Goal: Task Accomplishment & Management: Manage account settings

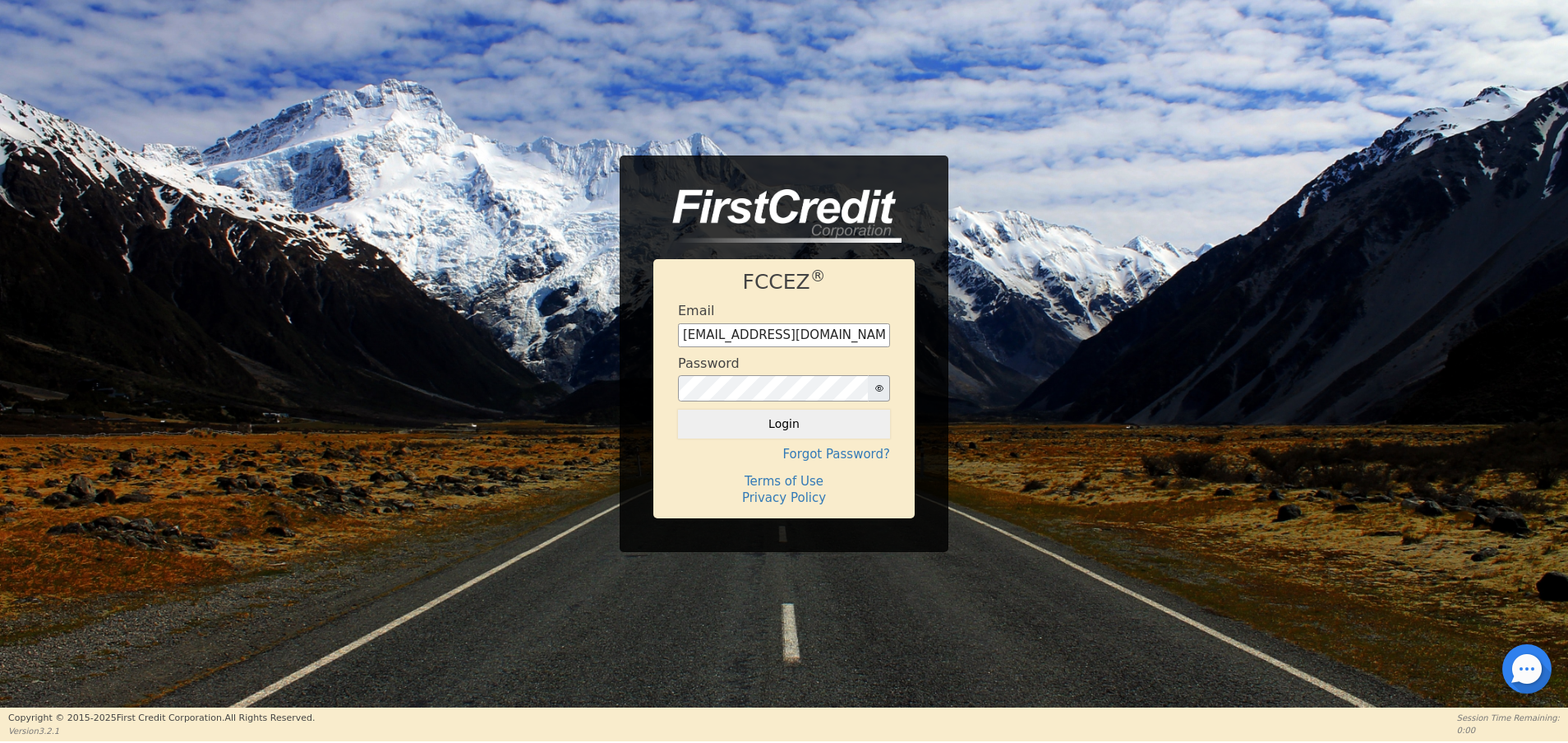
click at [770, 420] on button "Login" at bounding box center [784, 424] width 212 height 28
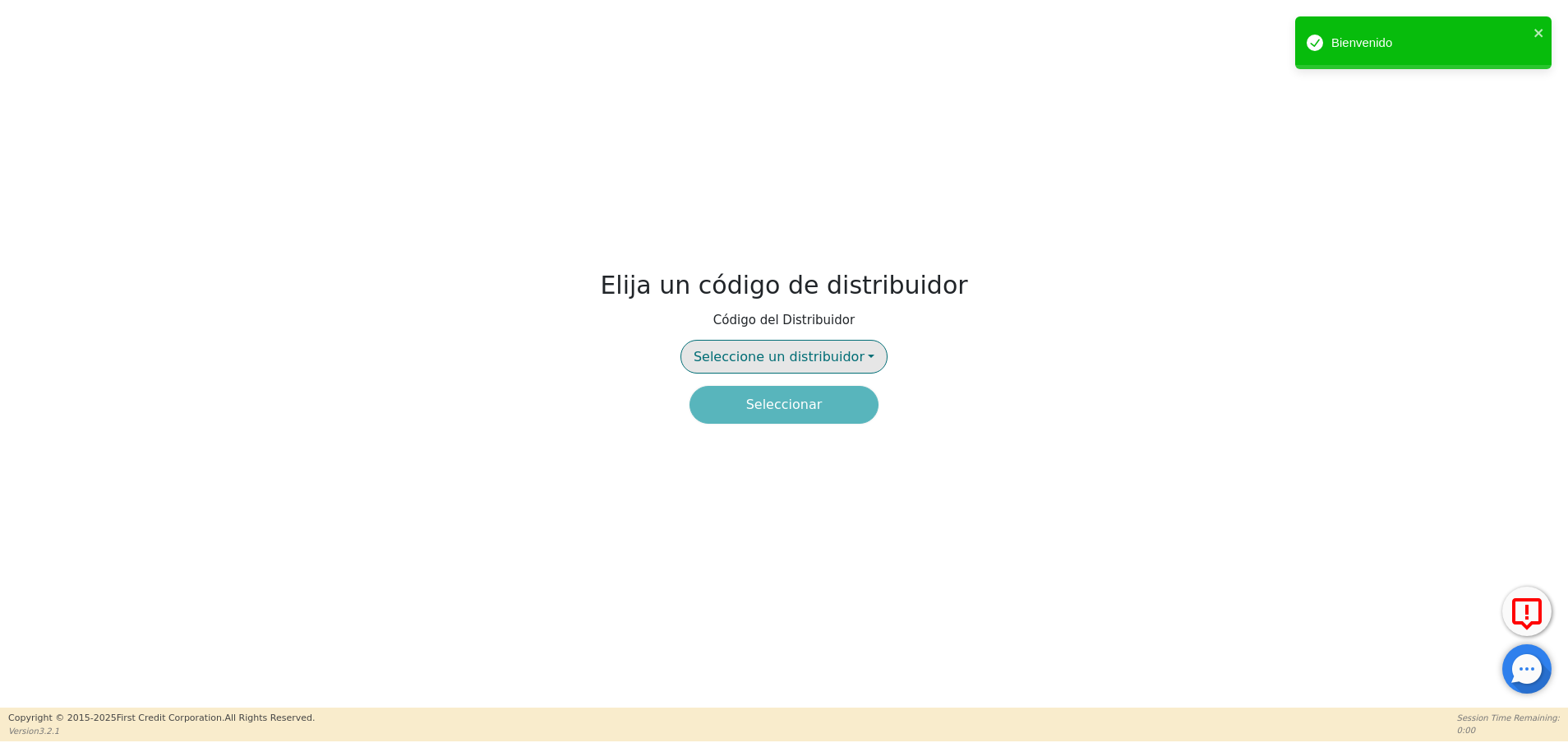
click at [809, 350] on span "Seleccione un distribuidor" at bounding box center [779, 357] width 171 height 16
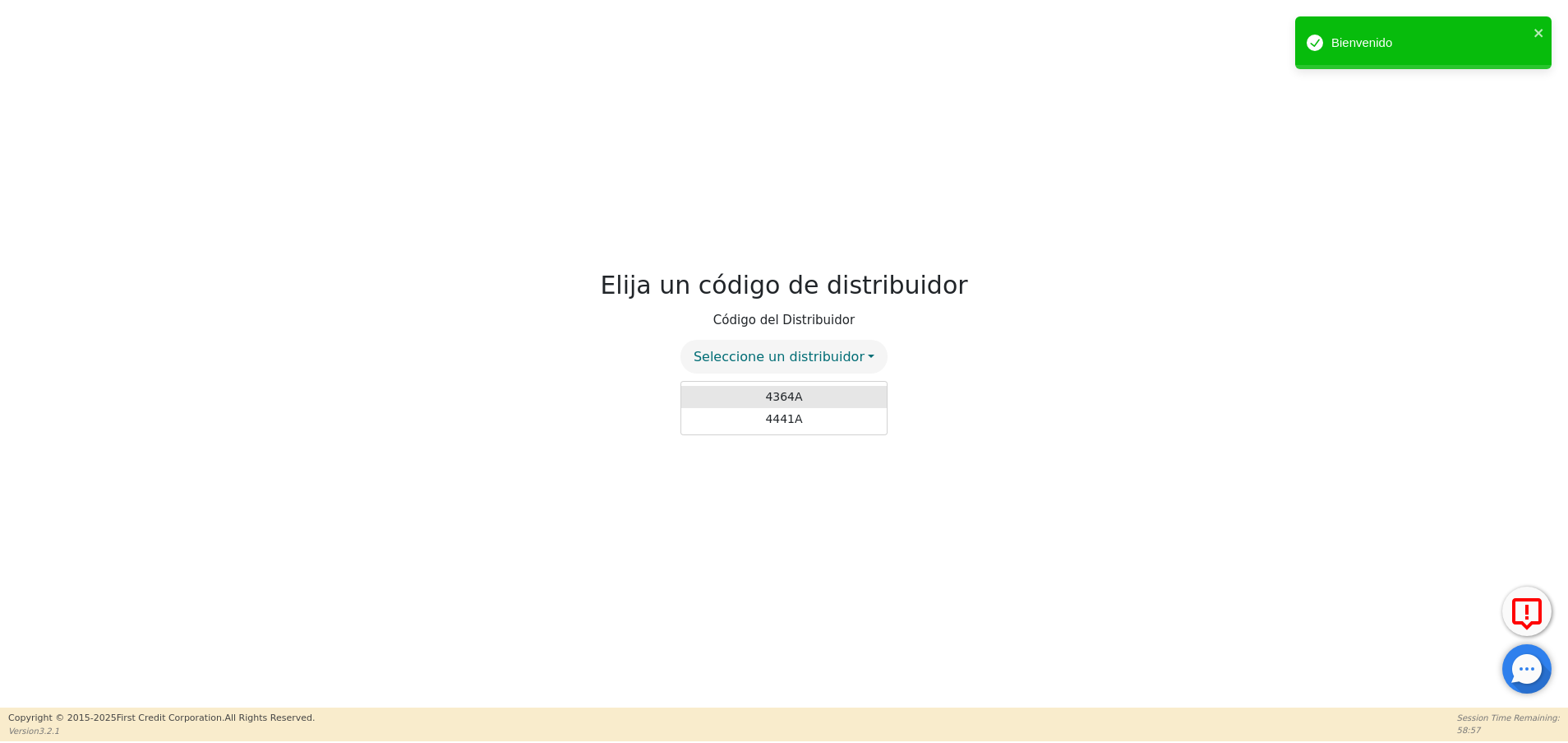
click at [796, 399] on link "4364A" at bounding box center [784, 397] width 206 height 22
click at [812, 400] on button "Seleccionar" at bounding box center [784, 405] width 189 height 38
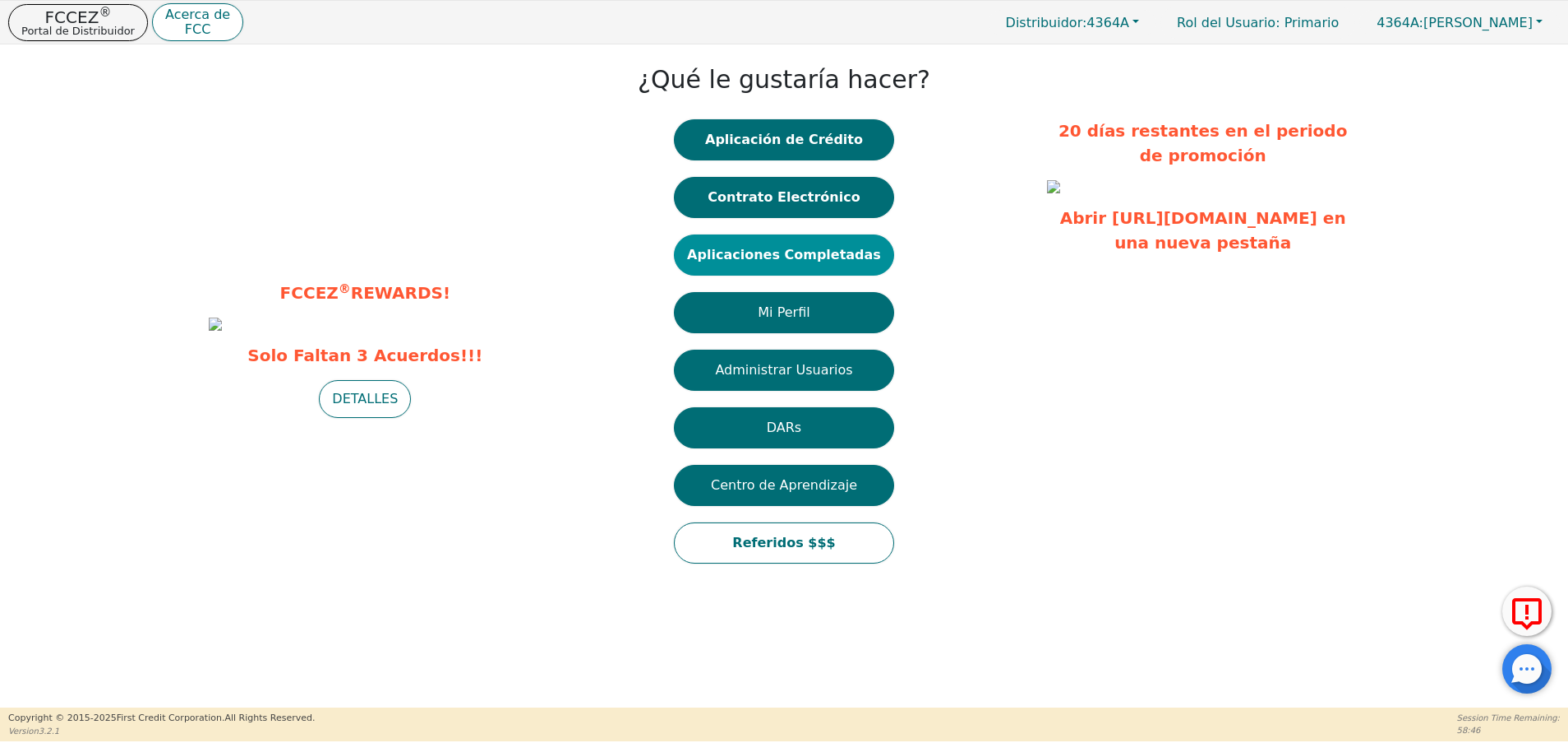
click at [813, 245] on button "Aplicaciones Completadas" at bounding box center [784, 254] width 220 height 41
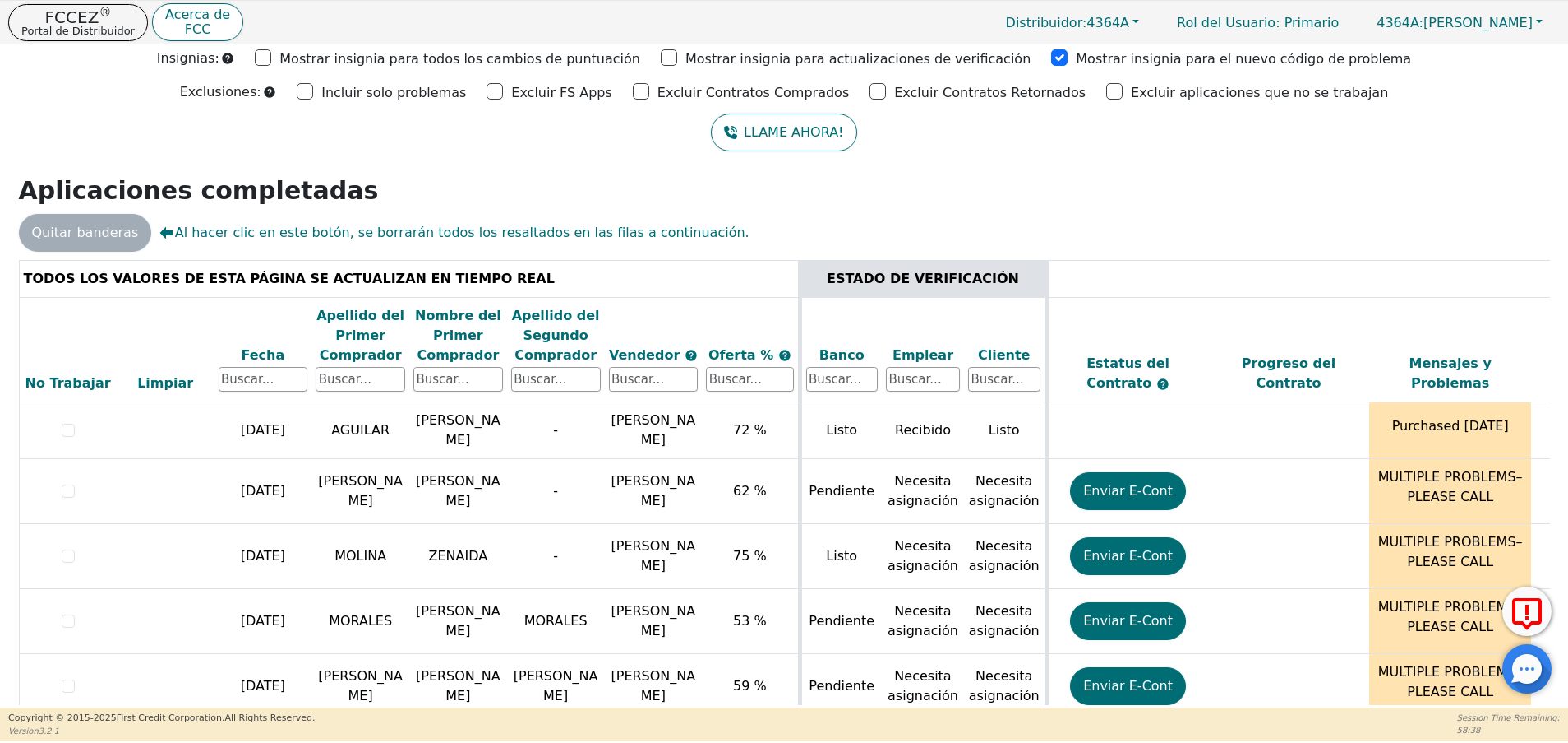
scroll to position [55, 0]
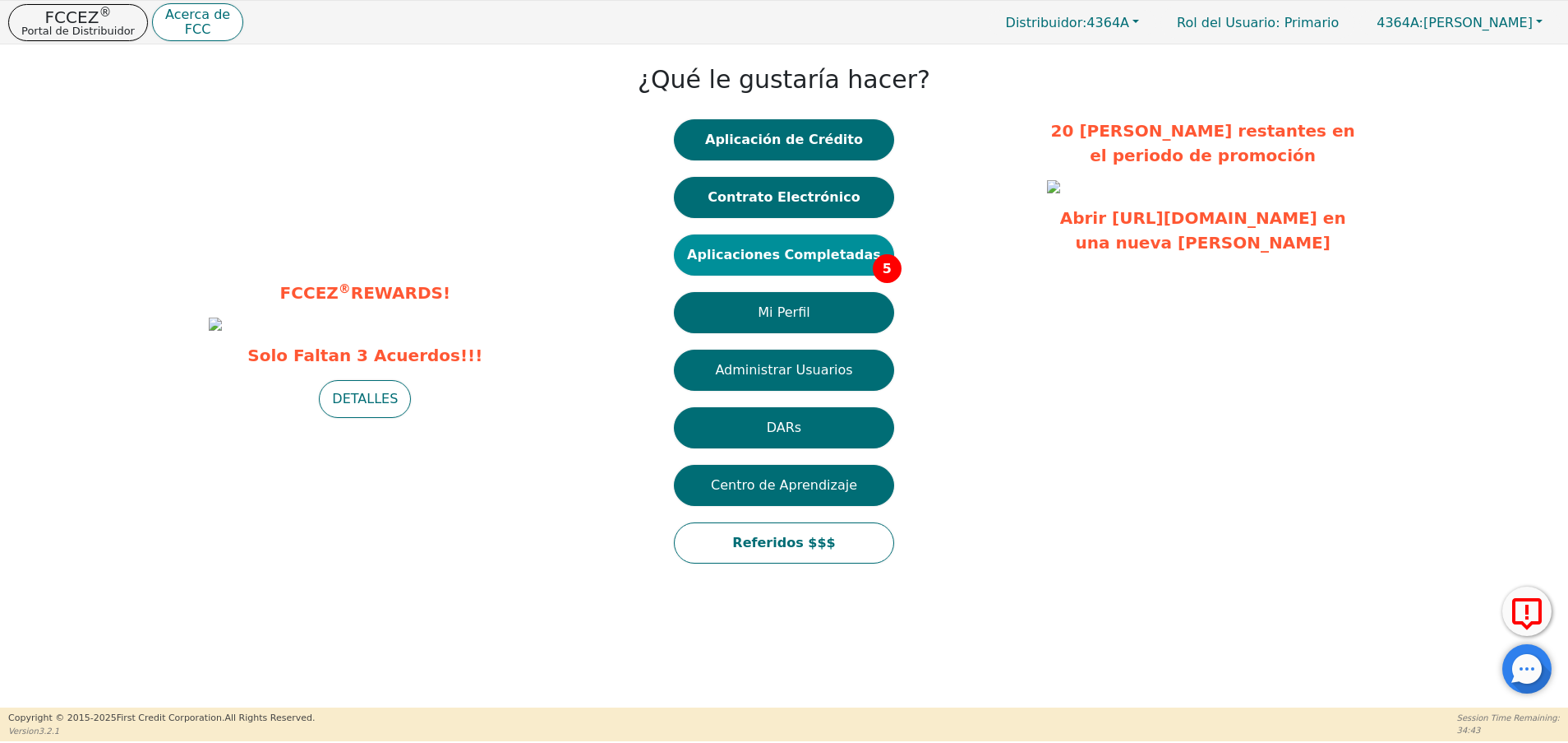
click at [800, 238] on button "Aplicaciones Completadas 5" at bounding box center [784, 254] width 220 height 41
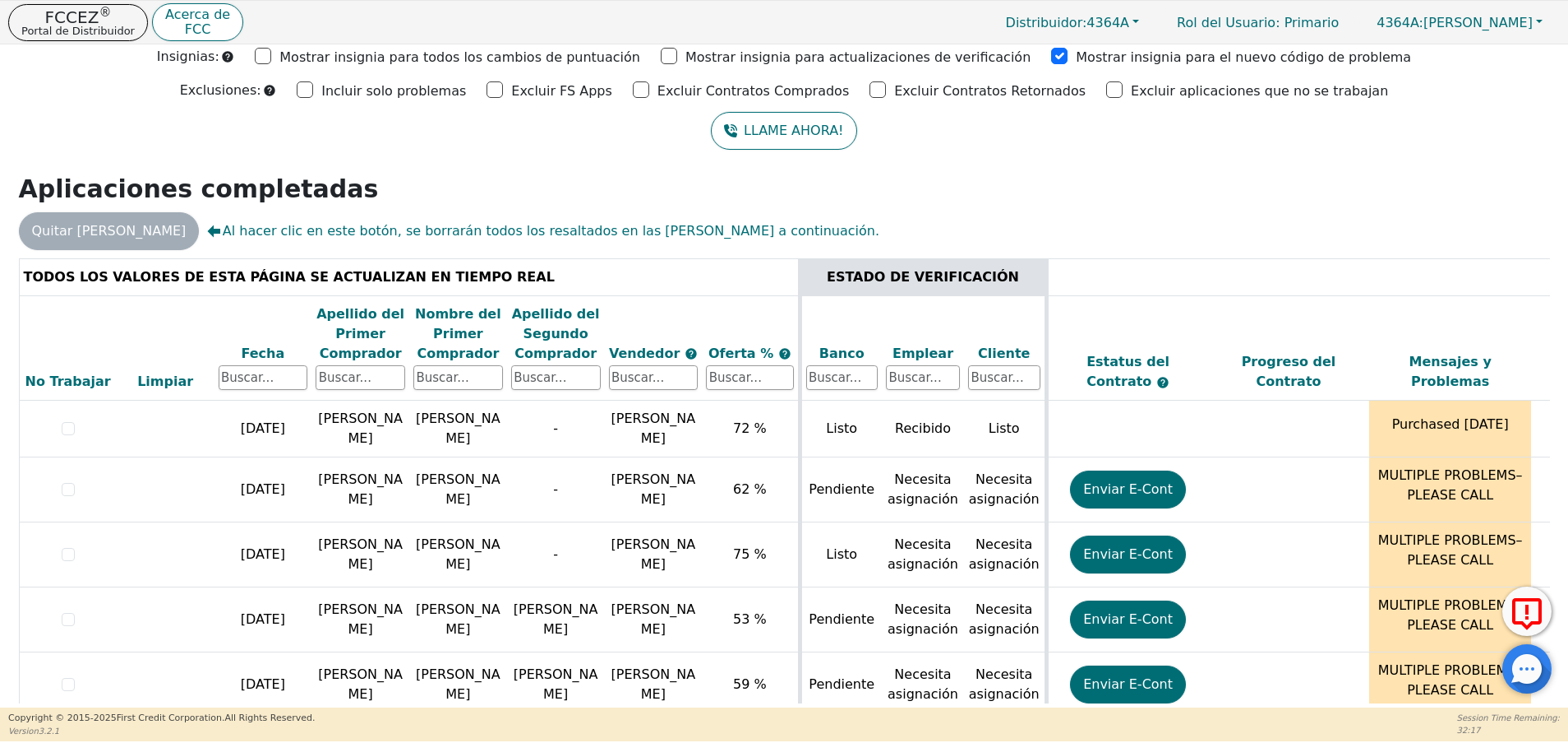
scroll to position [44, 0]
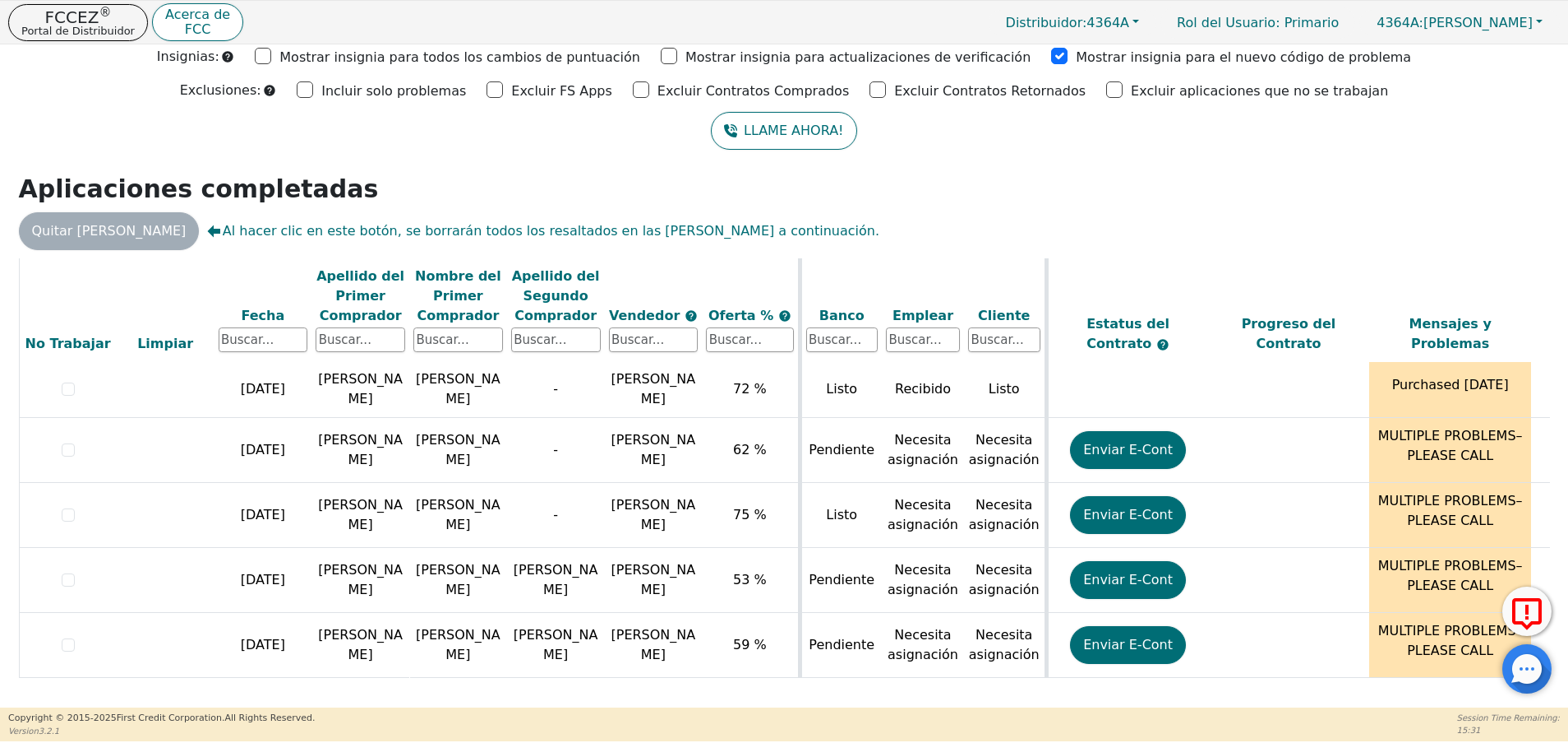
click at [660, 181] on h2 "Aplicaciones completadas" at bounding box center [784, 189] width 1531 height 30
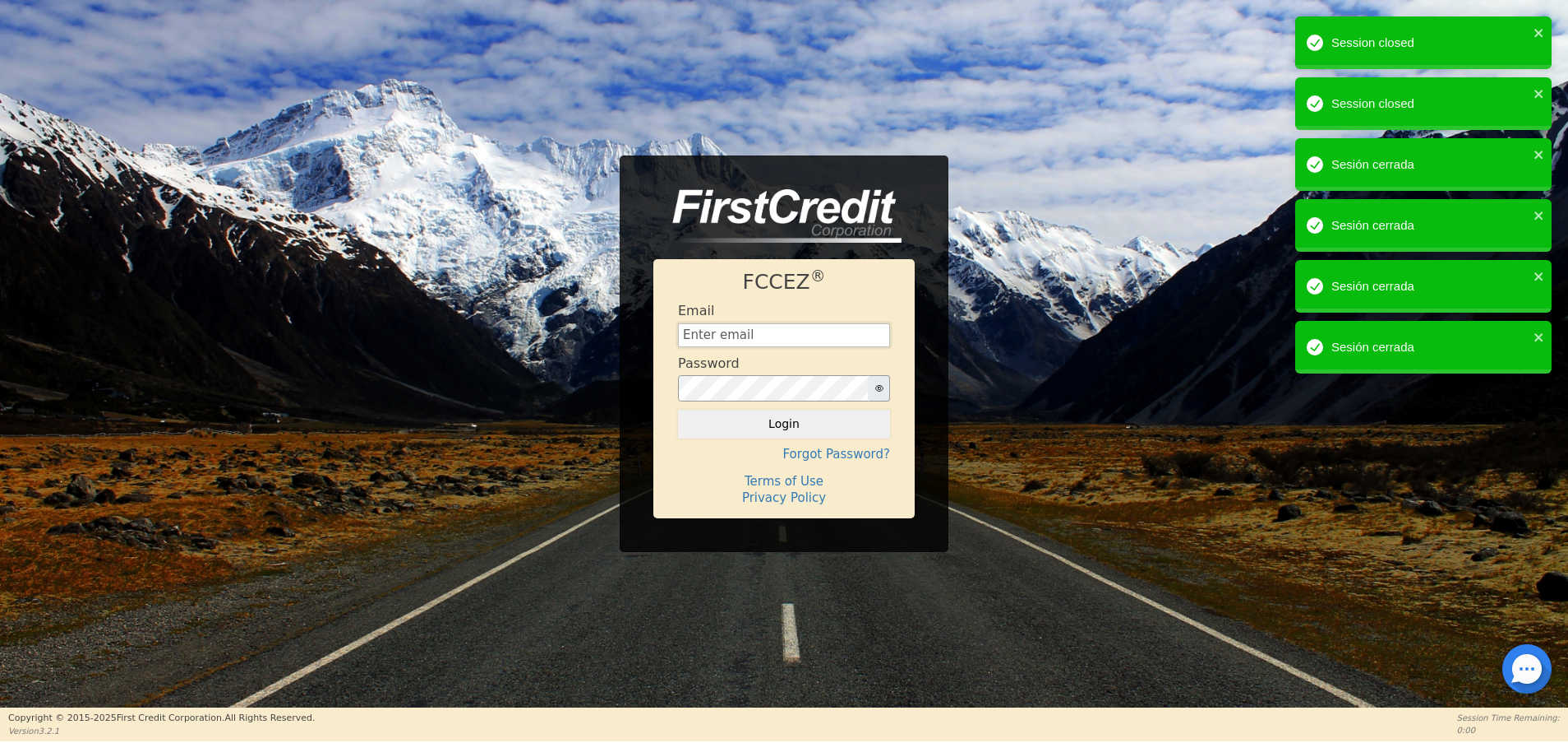
type input "[EMAIL_ADDRESS][DOMAIN_NAME]"
drag, startPoint x: 909, startPoint y: 224, endPoint x: 794, endPoint y: 422, distance: 229.0
click at [794, 422] on button "Login" at bounding box center [784, 424] width 212 height 28
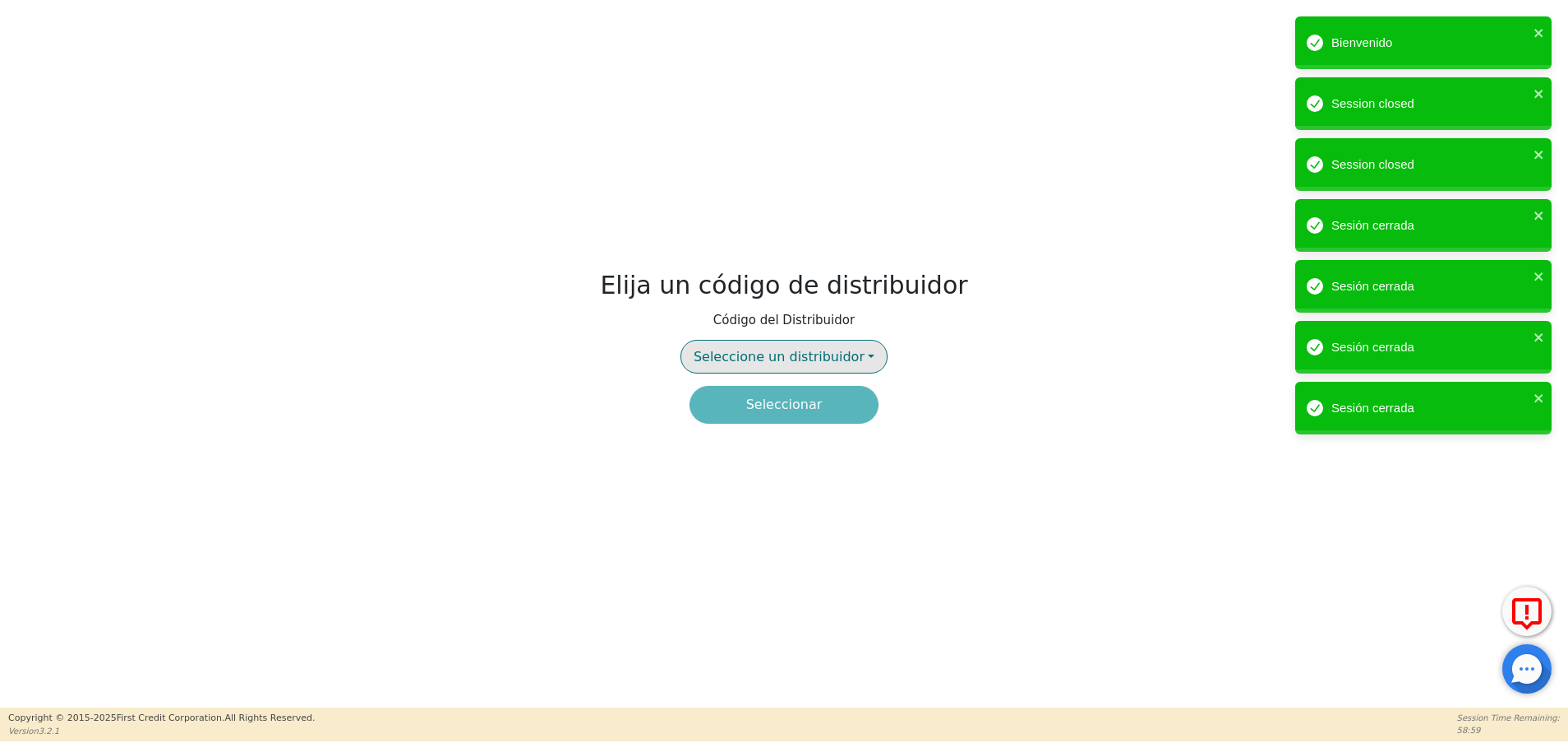
click at [774, 360] on span "Seleccione un distribuidor" at bounding box center [779, 357] width 171 height 16
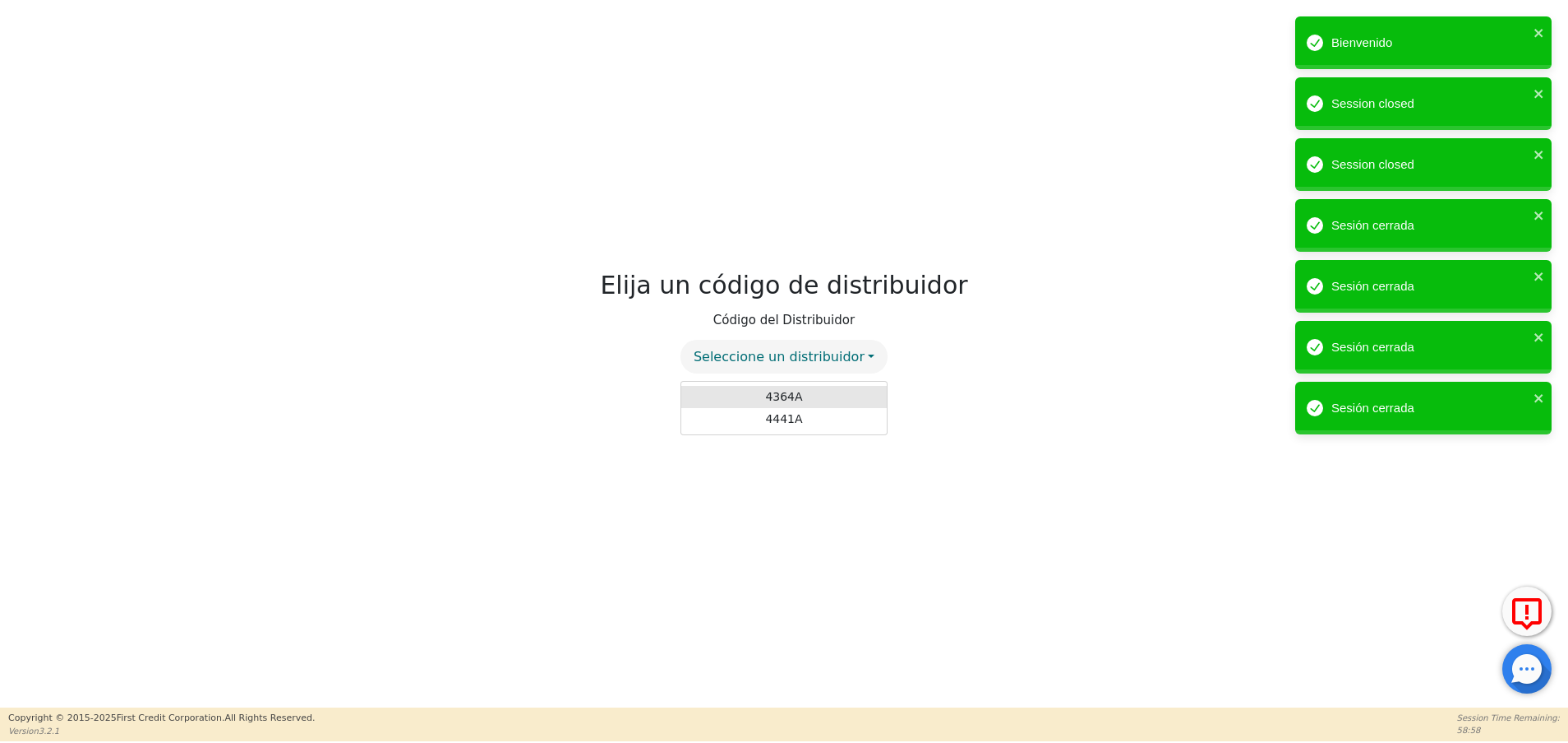
click at [781, 387] on link "4364A" at bounding box center [784, 397] width 206 height 22
click at [817, 405] on button "Seleccionar" at bounding box center [784, 405] width 189 height 38
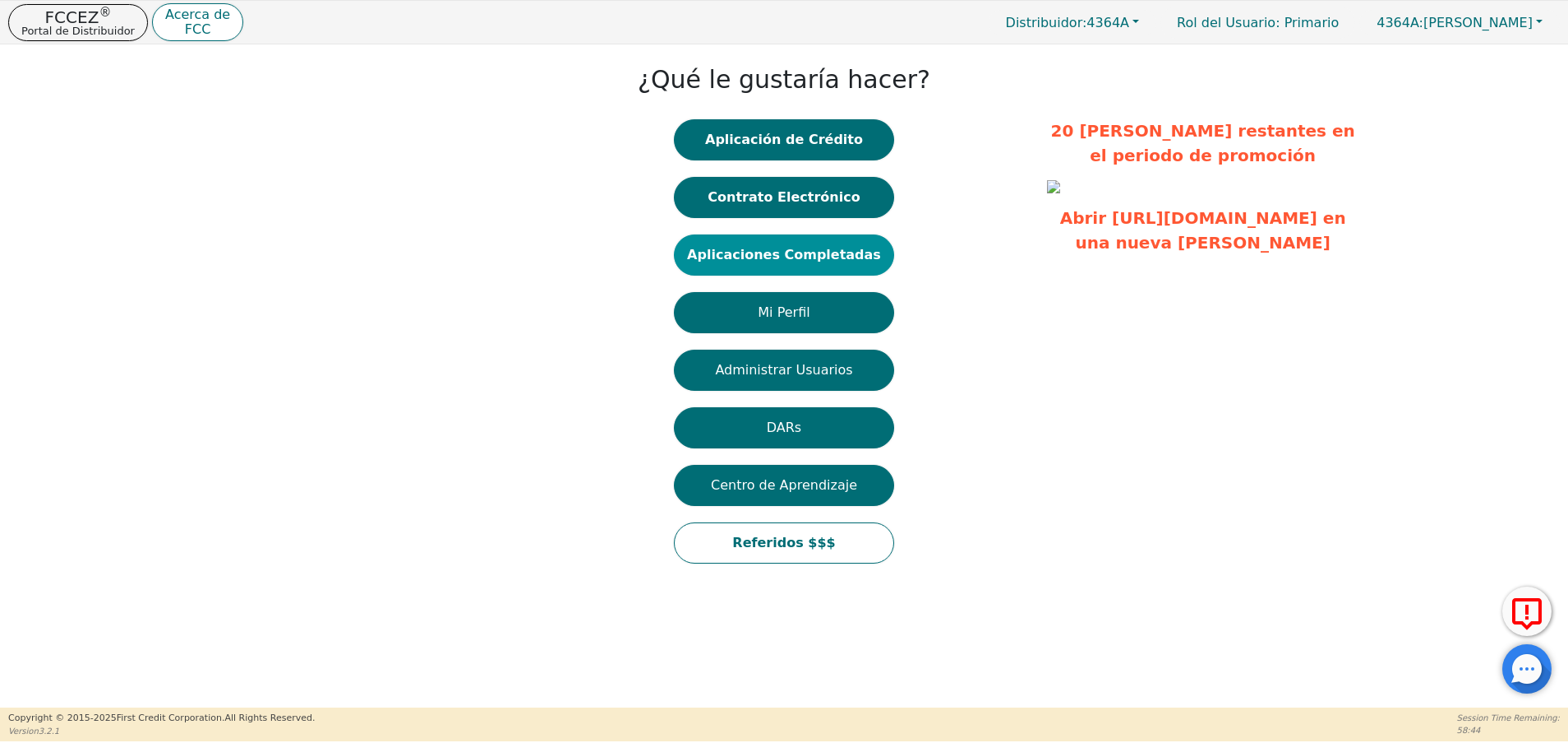
click at [809, 243] on button "Aplicaciones Completadas" at bounding box center [784, 254] width 220 height 41
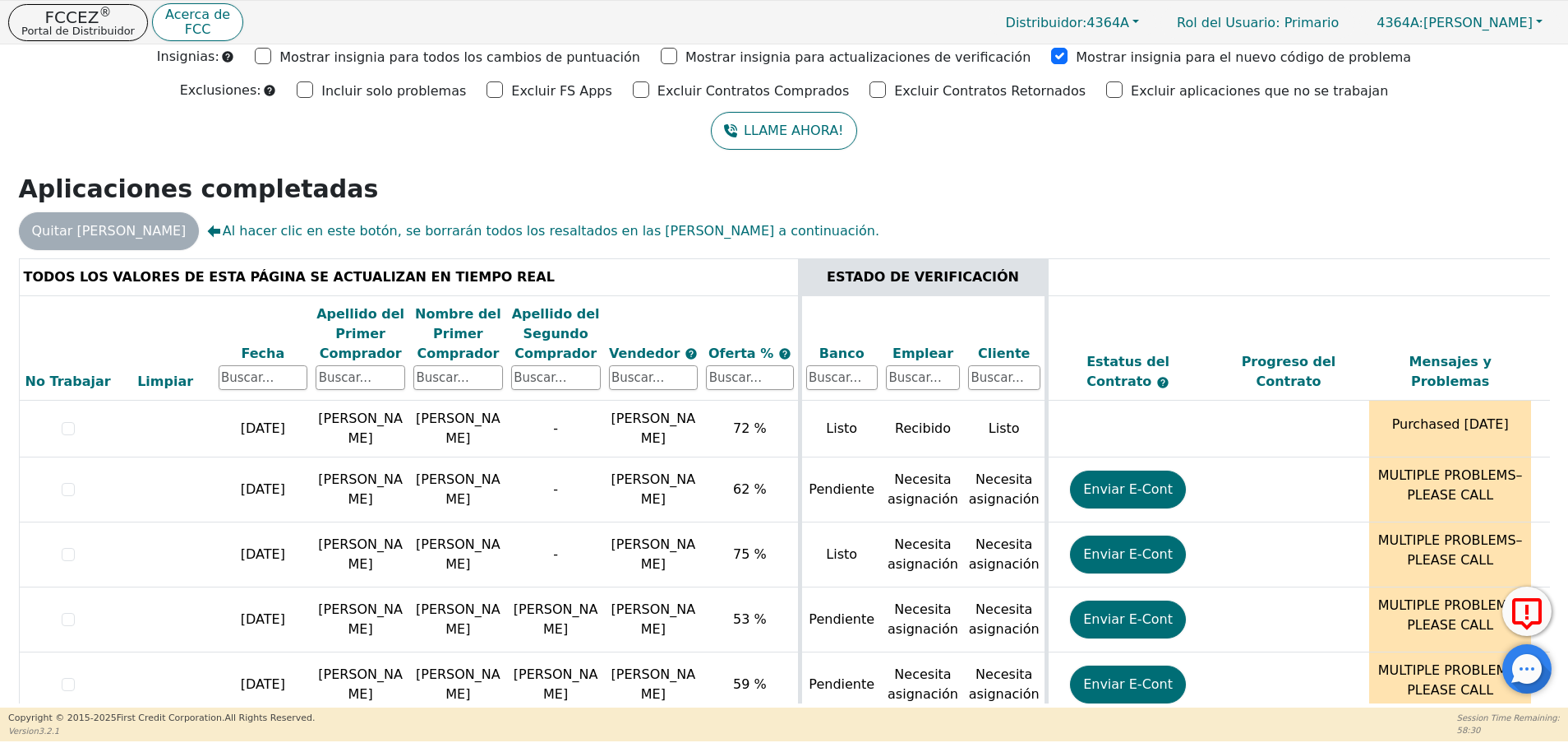
scroll to position [44, 0]
